Goal: Information Seeking & Learning: Understand process/instructions

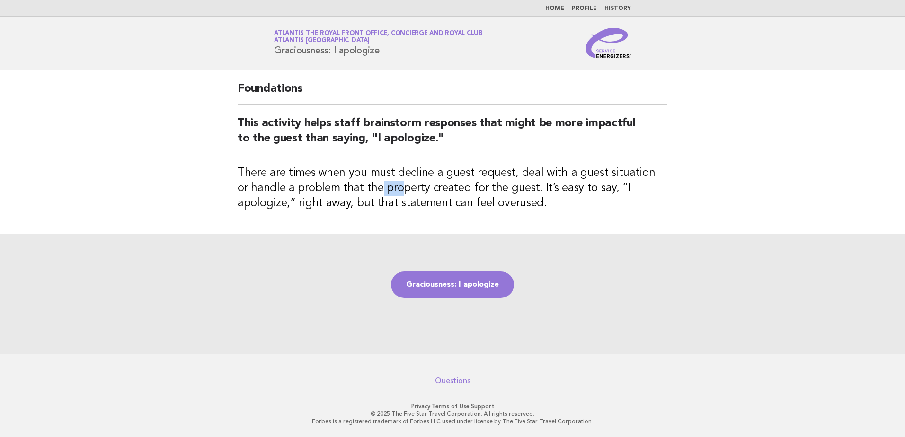
drag, startPoint x: 364, startPoint y: 190, endPoint x: 383, endPoint y: 189, distance: 18.9
click at [383, 189] on h3 "There are times when you must decline a guest request, deal with a guest situat…" at bounding box center [453, 188] width 430 height 45
click at [415, 282] on link "Graciousness: I apologize" at bounding box center [452, 285] width 123 height 27
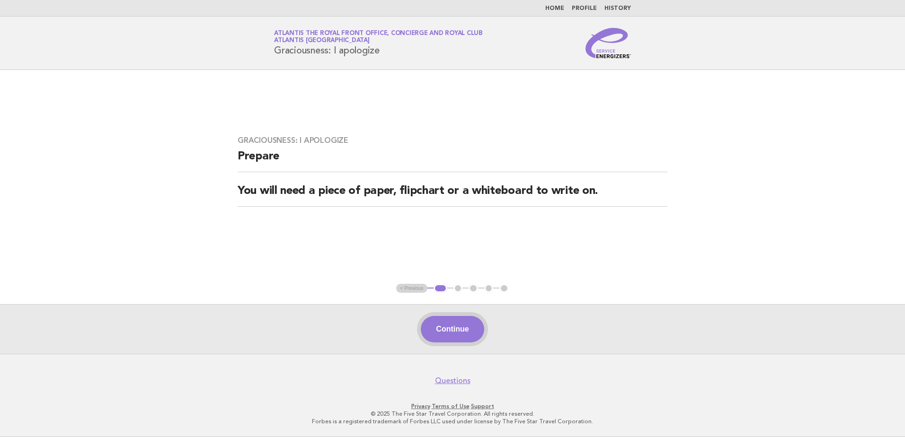
click at [433, 327] on button "Continue" at bounding box center [452, 329] width 63 height 27
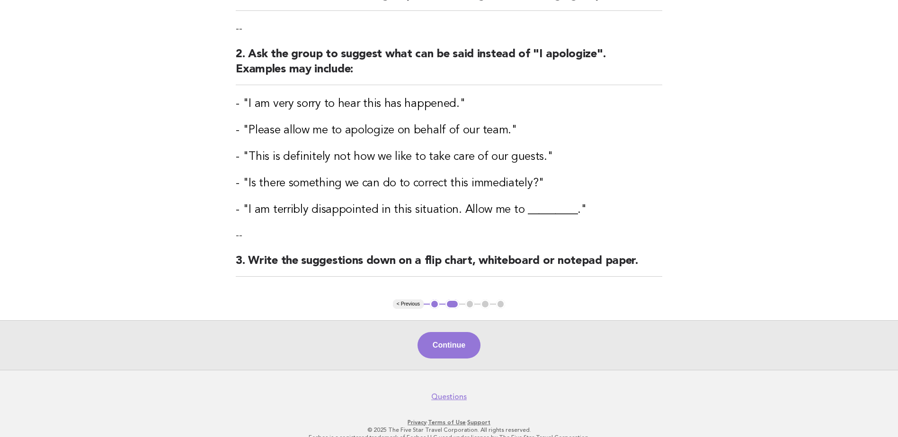
scroll to position [157, 0]
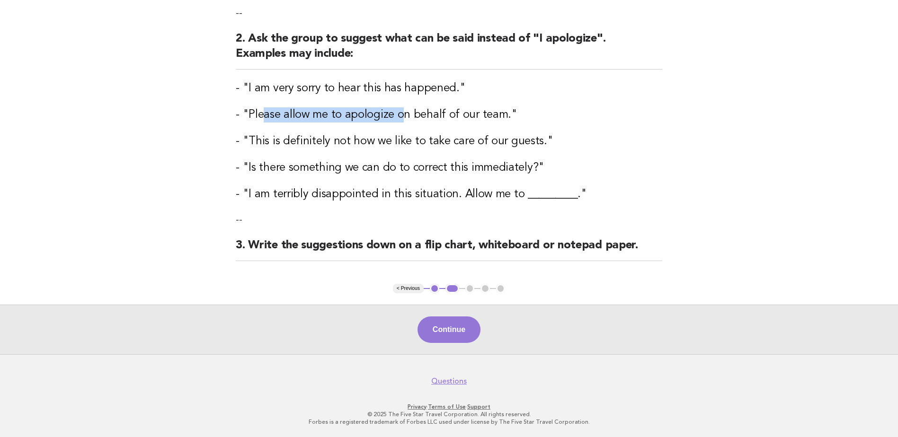
drag, startPoint x: 259, startPoint y: 96, endPoint x: 401, endPoint y: 110, distance: 142.7
click at [401, 110] on div "Graciousness: I apologize Activity 1. Divide the staff into two groups or work …" at bounding box center [448, 98] width 449 height 371
drag, startPoint x: 401, startPoint y: 110, endPoint x: 358, endPoint y: 144, distance: 55.3
click at [358, 144] on h3 "- "This is definitely not how we like to take care of our guests."" at bounding box center [449, 141] width 427 height 15
drag, startPoint x: 251, startPoint y: 115, endPoint x: 507, endPoint y: 107, distance: 256.2
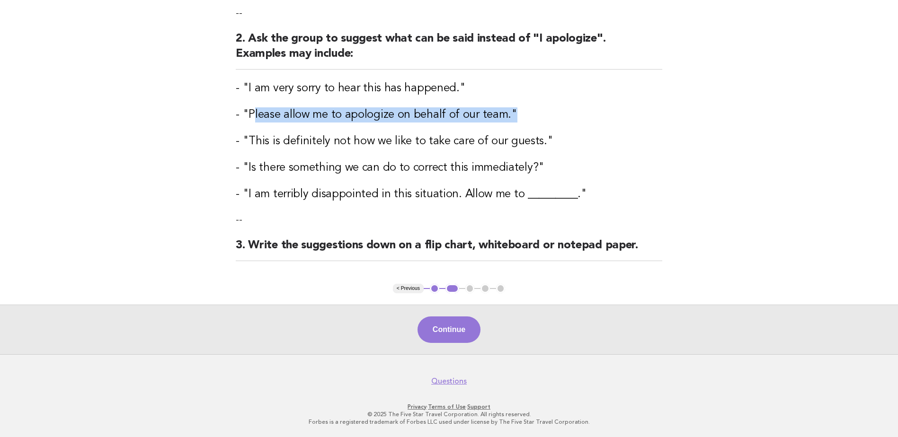
click at [507, 107] on div "Graciousness: I apologize Activity 1. Divide the staff into two groups or work …" at bounding box center [448, 98] width 449 height 371
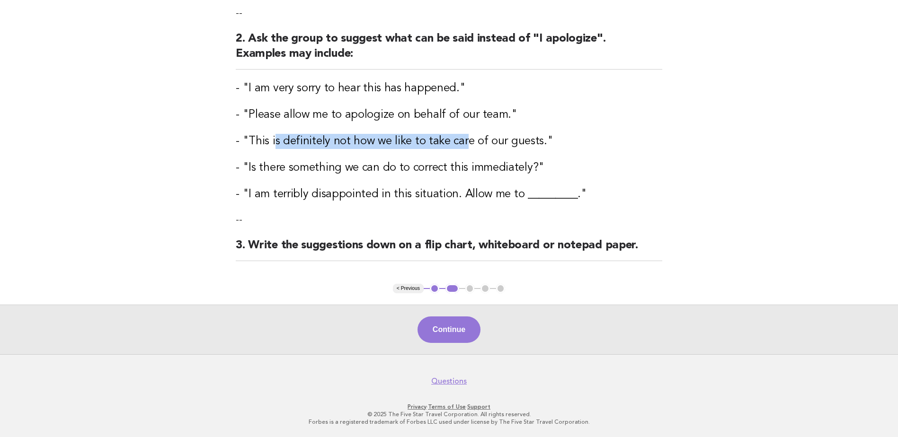
drag, startPoint x: 273, startPoint y: 138, endPoint x: 462, endPoint y: 127, distance: 189.7
click at [462, 127] on div "Graciousness: I apologize Activity 1. Divide the staff into two groups or work …" at bounding box center [448, 98] width 449 height 371
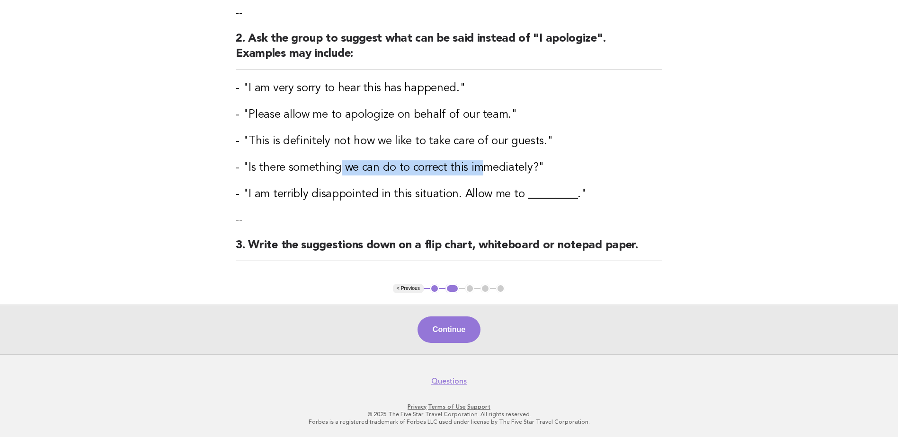
drag, startPoint x: 341, startPoint y: 173, endPoint x: 480, endPoint y: 172, distance: 138.2
click at [480, 172] on h3 "- "Is there something we can do to correct this immediately?"" at bounding box center [449, 167] width 427 height 15
drag, startPoint x: 327, startPoint y: 196, endPoint x: 460, endPoint y: 201, distance: 132.6
click at [460, 201] on h3 "- "I am terribly disappointed in this situation. Allow me to _________."" at bounding box center [449, 194] width 427 height 15
drag, startPoint x: 460, startPoint y: 201, endPoint x: 400, endPoint y: 164, distance: 70.1
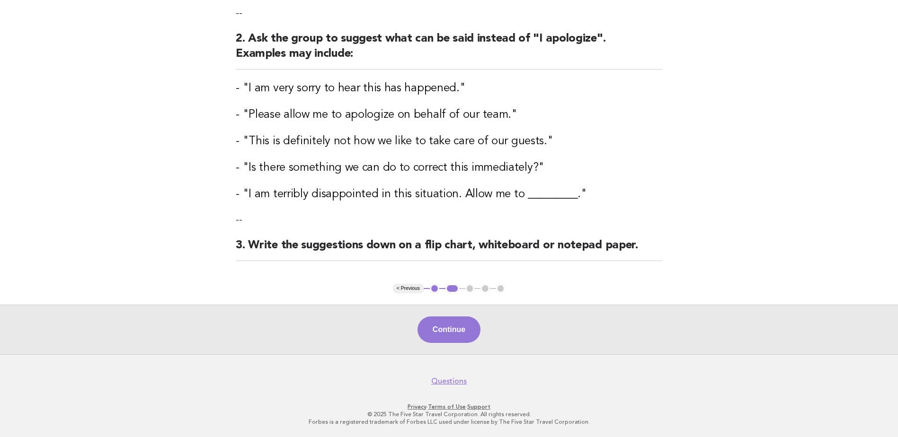
click at [400, 164] on h3 "- "Is there something we can do to correct this immediately?"" at bounding box center [449, 167] width 427 height 15
click at [421, 338] on button "Continue" at bounding box center [449, 330] width 63 height 27
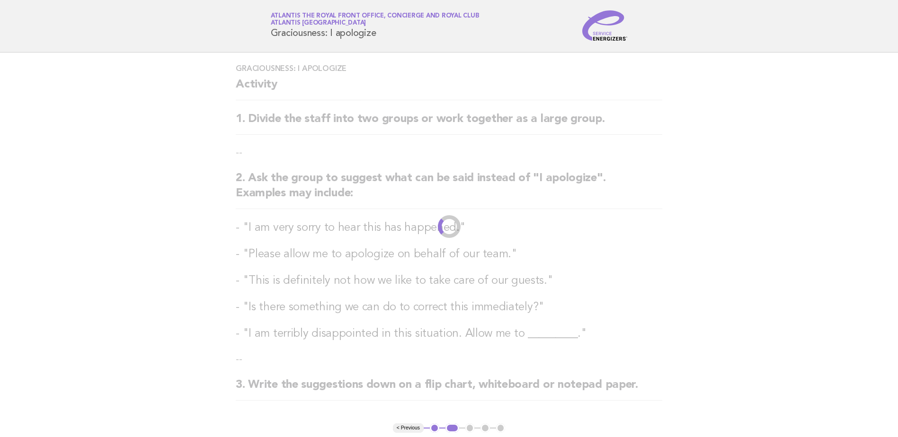
scroll to position [0, 0]
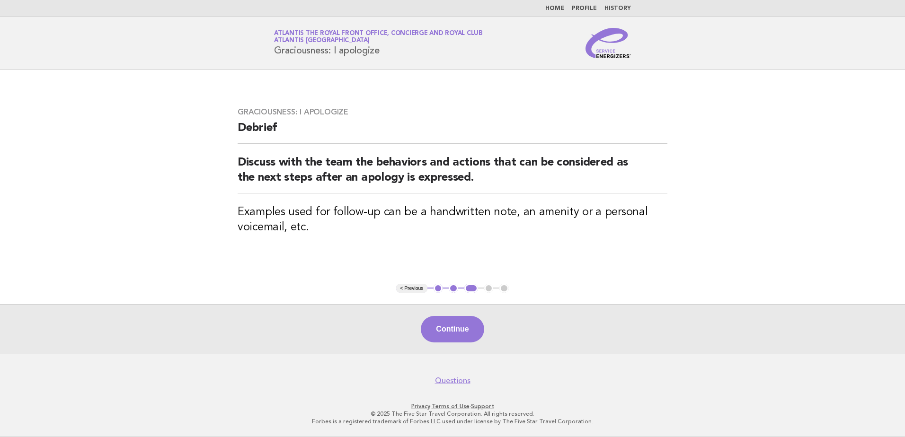
click at [486, 339] on div "Continue" at bounding box center [452, 329] width 905 height 50
click at [459, 331] on button "Continue" at bounding box center [452, 329] width 63 height 27
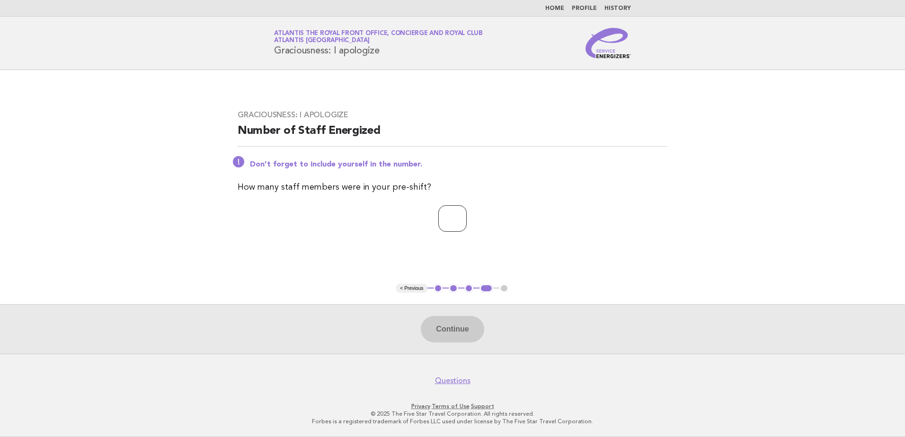
click at [438, 223] on input "number" at bounding box center [452, 218] width 28 height 27
type input "*"
click at [443, 317] on button "Continue" at bounding box center [452, 329] width 63 height 27
